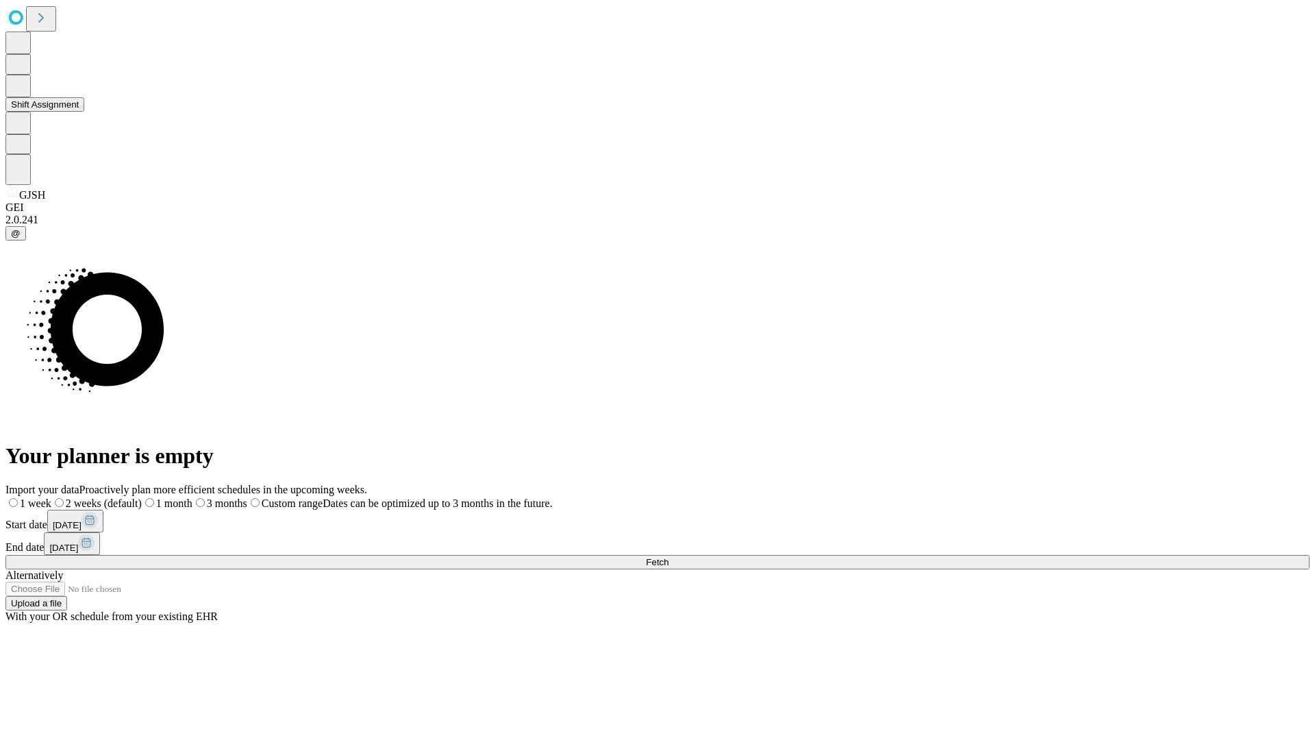
click at [84, 112] on button "Shift Assignment" at bounding box center [44, 104] width 79 height 14
